Goal: Navigation & Orientation: Find specific page/section

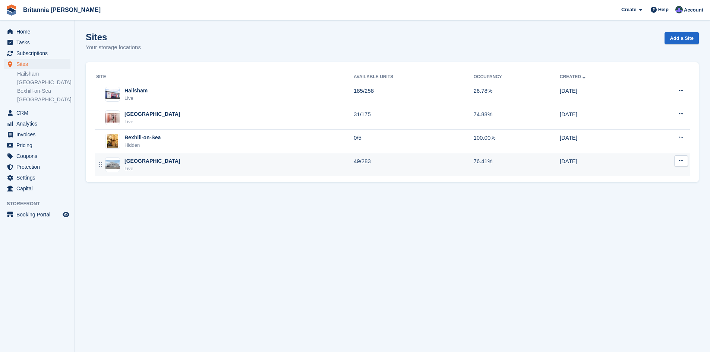
click at [175, 166] on div "Eastbourne Live" at bounding box center [224, 164] width 257 height 15
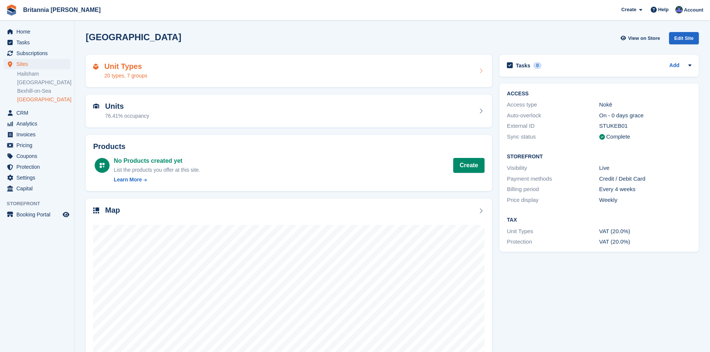
click at [143, 70] on div "Unit Types 20 types, 7 groups" at bounding box center [125, 71] width 43 height 18
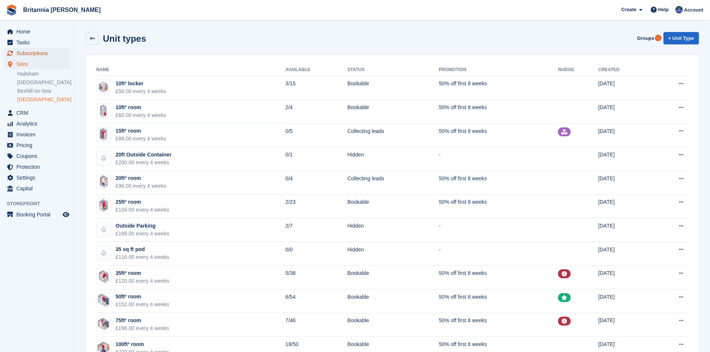
click at [31, 50] on span "Subscriptions" at bounding box center [38, 53] width 45 height 10
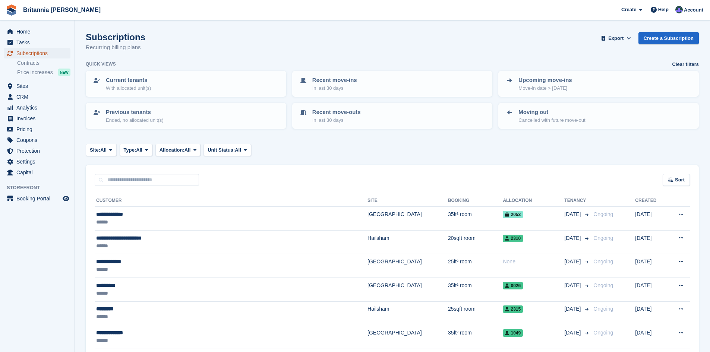
click at [40, 54] on span "Subscriptions" at bounding box center [38, 53] width 45 height 10
click at [31, 31] on span "Home" at bounding box center [38, 31] width 45 height 10
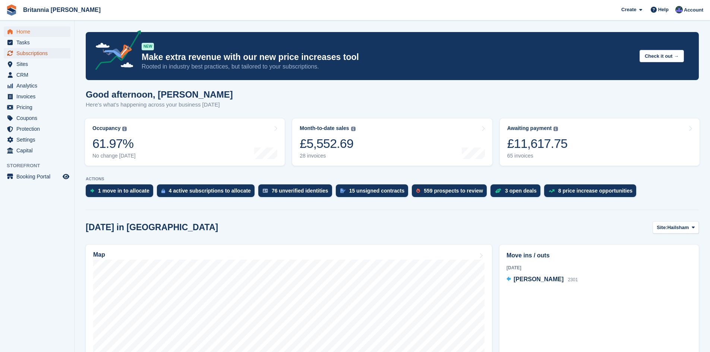
click at [36, 50] on span "Subscriptions" at bounding box center [38, 53] width 45 height 10
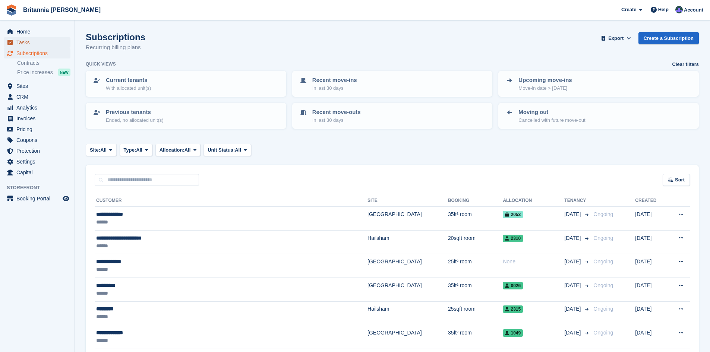
click at [38, 45] on span "Tasks" at bounding box center [38, 42] width 45 height 10
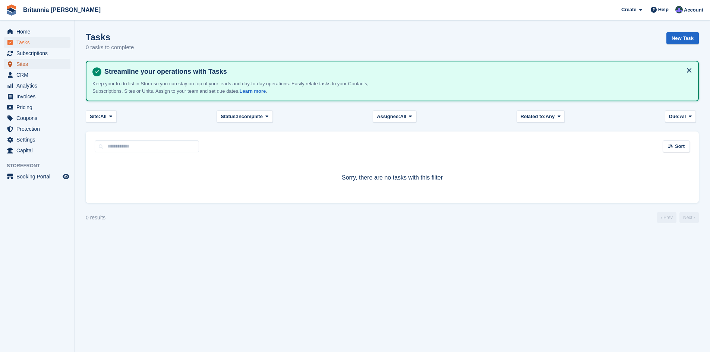
click at [37, 65] on span "Sites" at bounding box center [38, 64] width 45 height 10
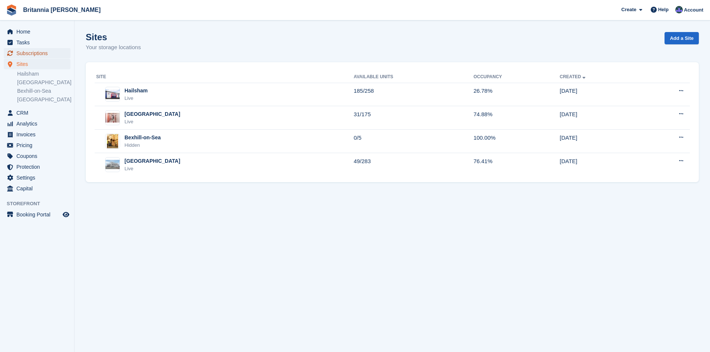
click at [40, 53] on span "Subscriptions" at bounding box center [38, 53] width 45 height 10
